Goal: Information Seeking & Learning: Learn about a topic

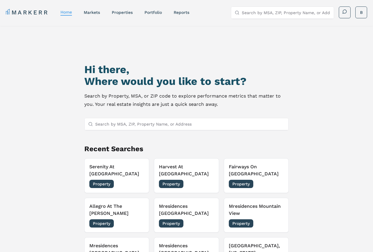
click at [160, 131] on div "Hi there, Where would you like to start? Search by Property, MSA, or ZIP code t…" at bounding box center [186, 161] width 261 height 252
click at [159, 128] on input "Search by MSA, ZIP, Property Name, or Address" at bounding box center [190, 124] width 190 height 12
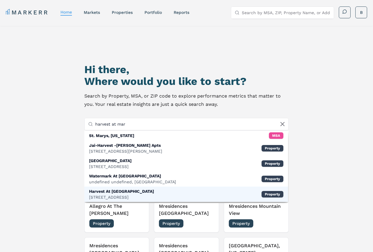
type input "harvest at mar"
click at [133, 192] on div "Harvest At [GEOGRAPHIC_DATA]" at bounding box center [121, 191] width 65 height 6
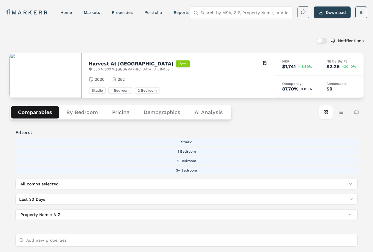
click at [160, 116] on button "Demographics" at bounding box center [161, 112] width 51 height 12
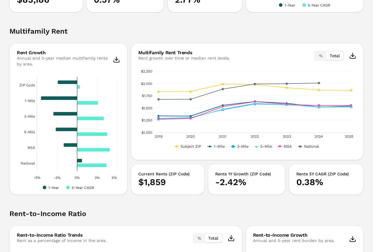
scroll to position [1150, 0]
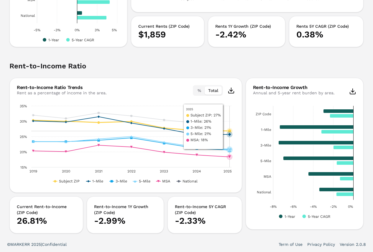
click at [222, 127] on rect "Interactive chart" at bounding box center [125, 144] width 217 height 83
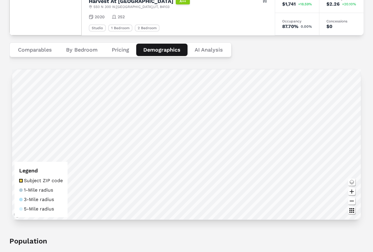
scroll to position [59, 0]
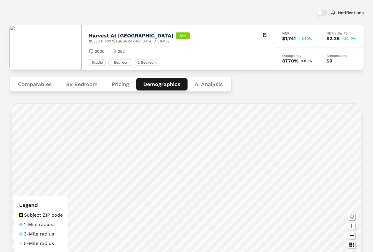
scroll to position [0, 0]
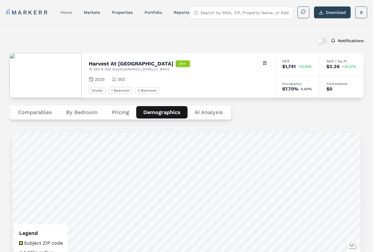
click at [65, 12] on link "home" at bounding box center [65, 12] width 11 height 5
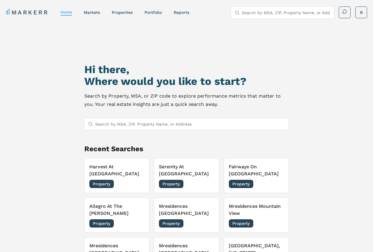
click at [131, 129] on input "Search by MSA, ZIP, Property Name, or Address" at bounding box center [190, 124] width 190 height 12
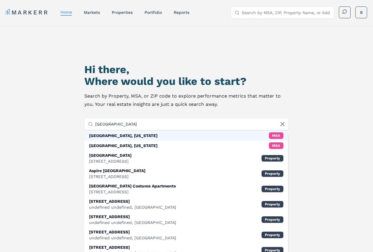
type input "[GEOGRAPHIC_DATA]"
click at [133, 137] on div "[GEOGRAPHIC_DATA], [US_STATE] MSA" at bounding box center [186, 136] width 204 height 10
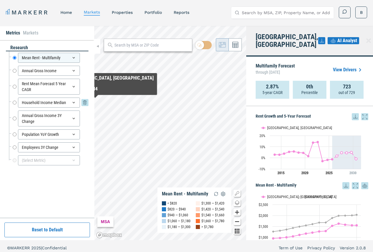
click at [14, 103] on input "Household Income Median" at bounding box center [15, 103] width 4 height 10
radio input "false"
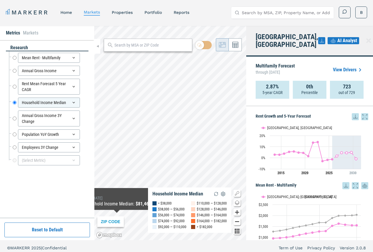
click at [114, 223] on div "ZIP CODE" at bounding box center [110, 221] width 27 height 11
click at [108, 221] on div "ZIP CODE" at bounding box center [110, 221] width 27 height 11
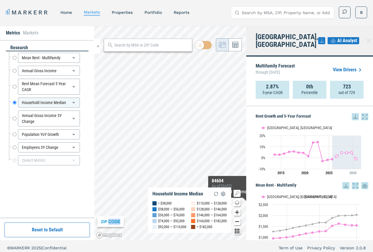
click at [236, 191] on icon "Show/Hide Legend Map Button" at bounding box center [236, 193] width 7 height 7
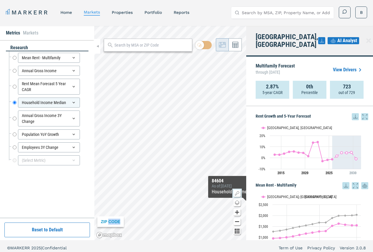
click at [236, 191] on icon "Show/Hide Legend Map Button" at bounding box center [236, 193] width 7 height 7
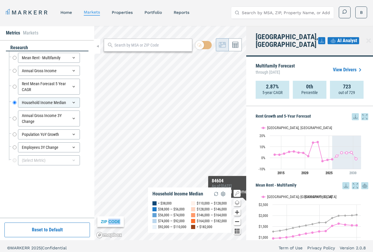
click at [236, 200] on icon "Change style map button" at bounding box center [236, 202] width 7 height 7
click at [209, 197] on img at bounding box center [214, 196] width 11 height 11
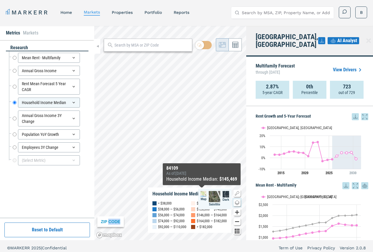
click at [202, 194] on div "ZIP CODE Household Income Median < $38,000 $38,000 — $56,000 $56,000 — $74,000 …" at bounding box center [170, 133] width 152 height 214
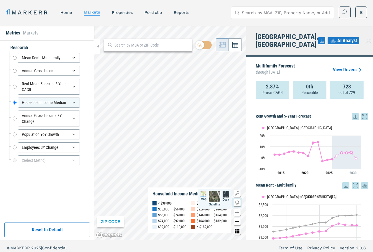
click at [103, 220] on div "ZIP CODE" at bounding box center [110, 221] width 27 height 11
click at [366, 39] on icon at bounding box center [368, 41] width 4 height 4
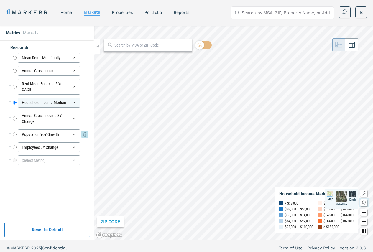
click at [13, 133] on input "Population YoY Growth" at bounding box center [15, 134] width 4 height 10
radio input "false"
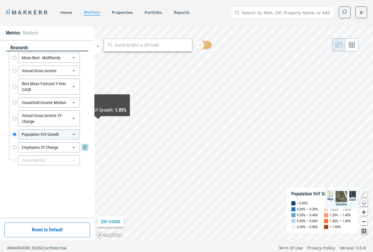
click at [14, 146] on input "Employees 3Y Change" at bounding box center [15, 147] width 4 height 10
radio input "false"
radio input "true"
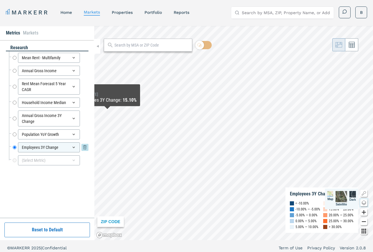
click at [74, 148] on icon at bounding box center [73, 147] width 2 height 1
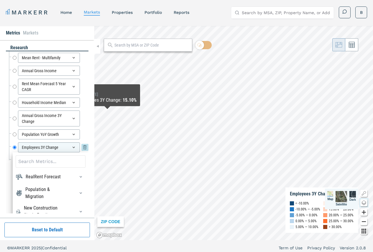
click at [74, 148] on div "Employees 3Y Change" at bounding box center [49, 147] width 62 height 10
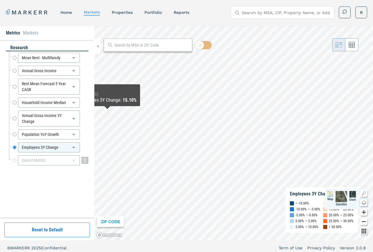
click at [57, 158] on div "(Select Metric)" at bounding box center [49, 160] width 62 height 10
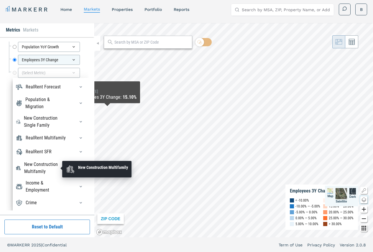
scroll to position [4, 0]
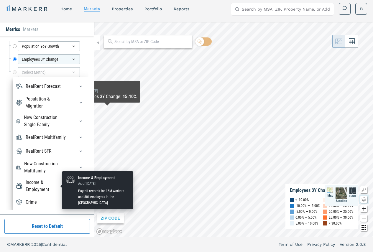
click at [47, 184] on div "Income & Employment" at bounding box center [47, 186] width 42 height 14
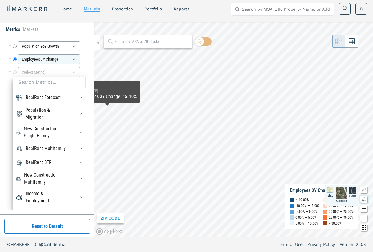
scroll to position [0, 0]
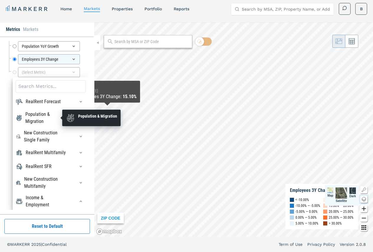
click at [41, 118] on div "Population & Migration" at bounding box center [46, 118] width 42 height 14
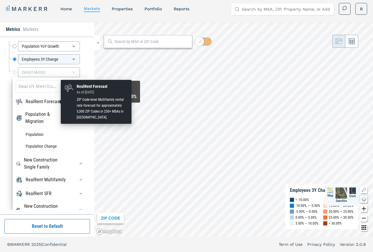
click at [45, 103] on div "RealRent Forecast" at bounding box center [43, 101] width 35 height 7
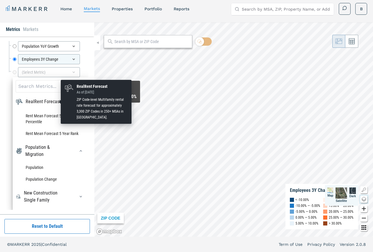
click at [45, 103] on div "RealRent Forecast" at bounding box center [43, 101] width 35 height 7
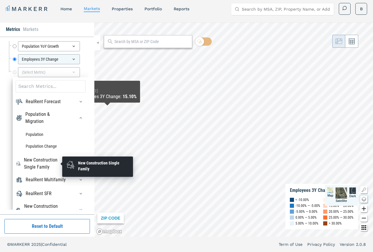
click at [44, 160] on div "New Construction Single Family" at bounding box center [46, 163] width 44 height 14
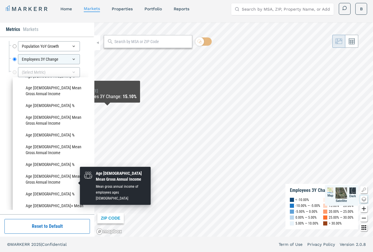
scroll to position [383, 0]
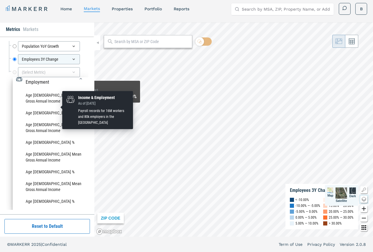
click at [45, 86] on div "Income & Employment" at bounding box center [47, 79] width 42 height 14
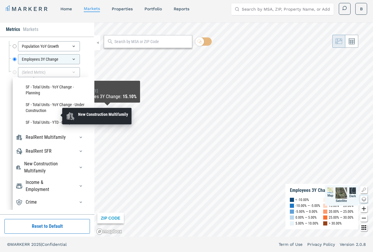
scroll to position [304, 0]
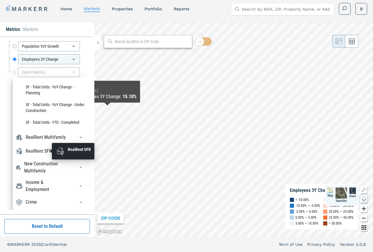
click at [44, 153] on div "RealRent SFR" at bounding box center [39, 151] width 26 height 7
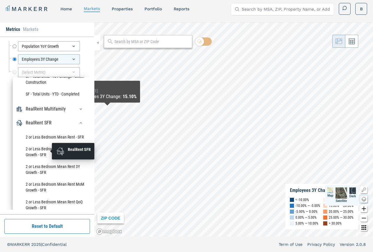
click at [44, 126] on div "RealRent SFR" at bounding box center [39, 122] width 26 height 7
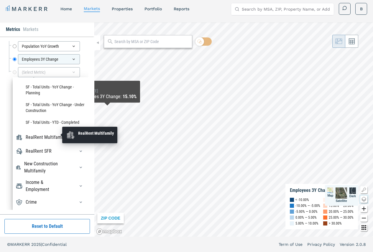
click at [43, 137] on div "RealRent Multifamily" at bounding box center [46, 137] width 40 height 7
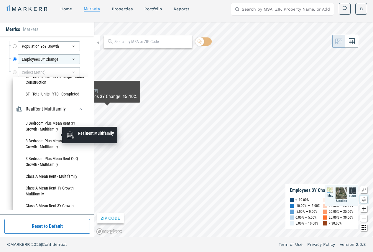
click at [43, 113] on div "RealRent Multifamily" at bounding box center [46, 108] width 40 height 7
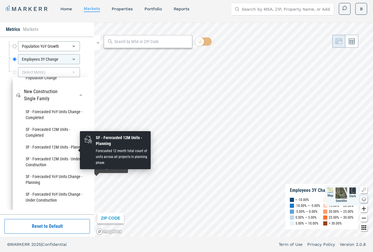
scroll to position [0, 0]
